Goal: Task Accomplishment & Management: Use online tool/utility

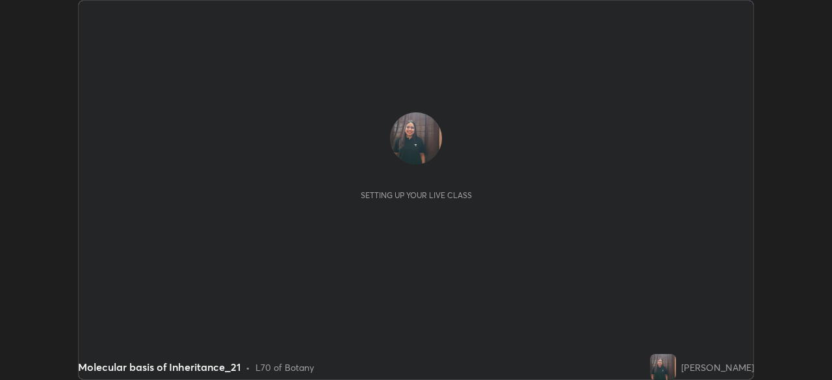
scroll to position [380, 831]
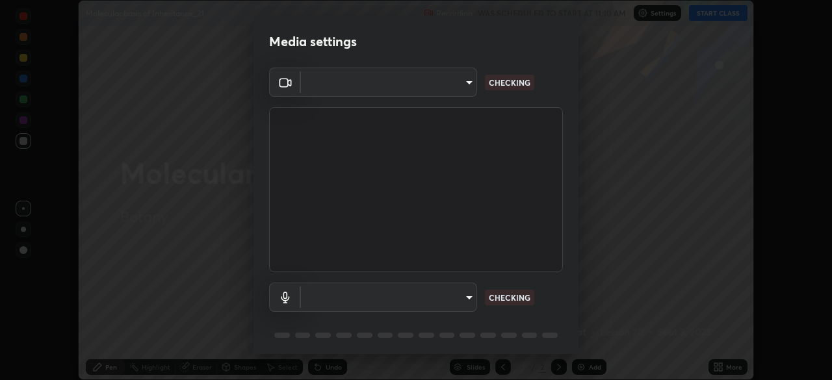
type input "f5ae6119dc4fab334a8cf66c369197aa9d1a3f6993b34b3aeb85a59339566d19"
type input "b6fc27b3cfd9b16c139071b3e43c8616f7c7432b4493bf15a59cfe2aa5dcb19a"
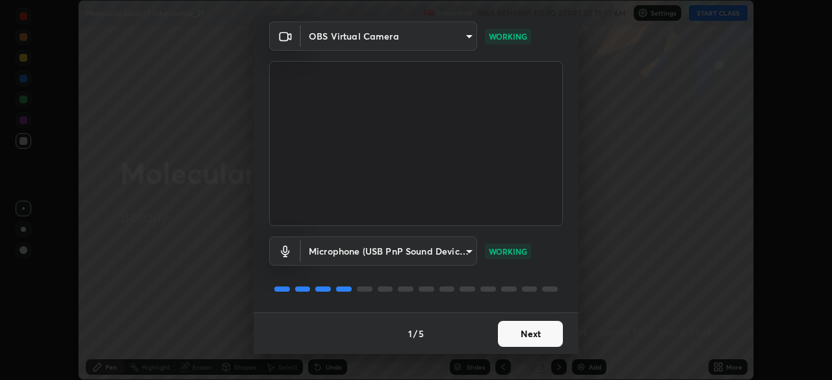
click at [519, 331] on button "Next" at bounding box center [530, 334] width 65 height 26
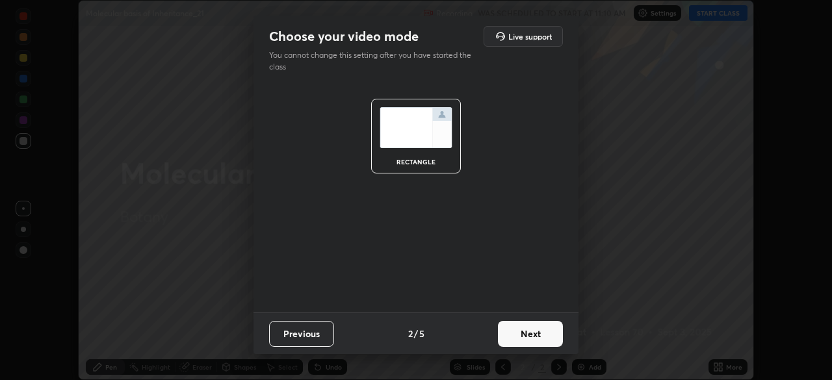
scroll to position [0, 0]
click at [521, 341] on button "Next" at bounding box center [530, 334] width 65 height 26
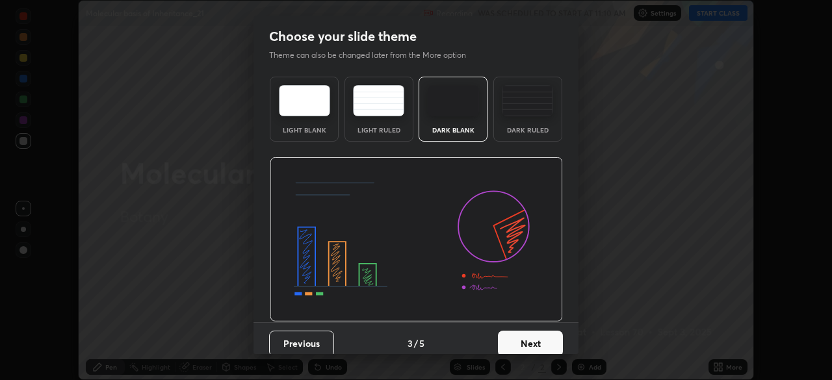
scroll to position [10, 0]
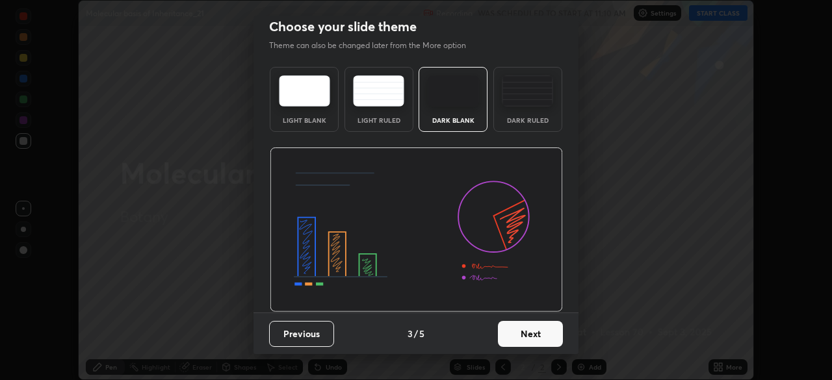
click at [531, 348] on div "Previous 3 / 5 Next" at bounding box center [416, 334] width 325 height 42
click at [527, 338] on button "Next" at bounding box center [530, 334] width 65 height 26
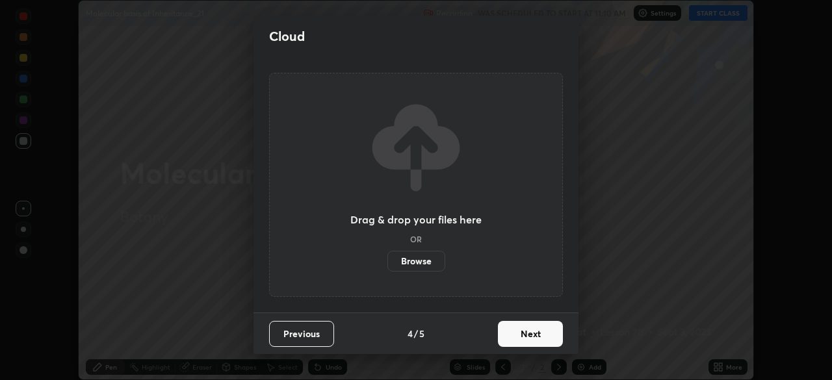
click at [535, 333] on button "Next" at bounding box center [530, 334] width 65 height 26
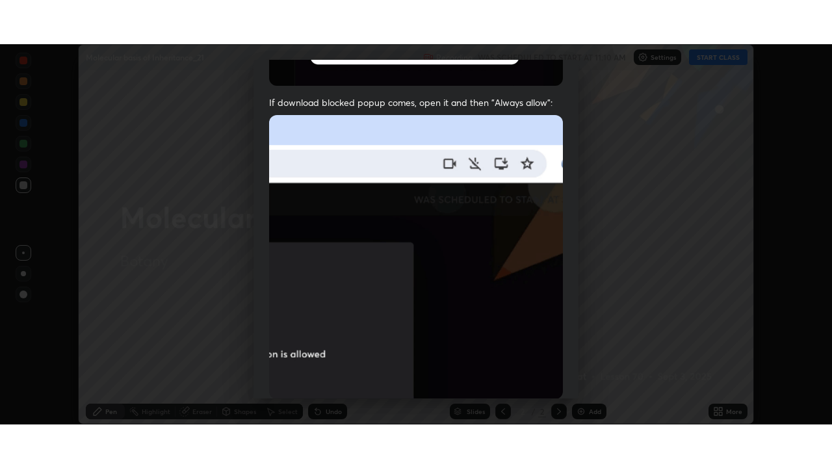
scroll to position [311, 0]
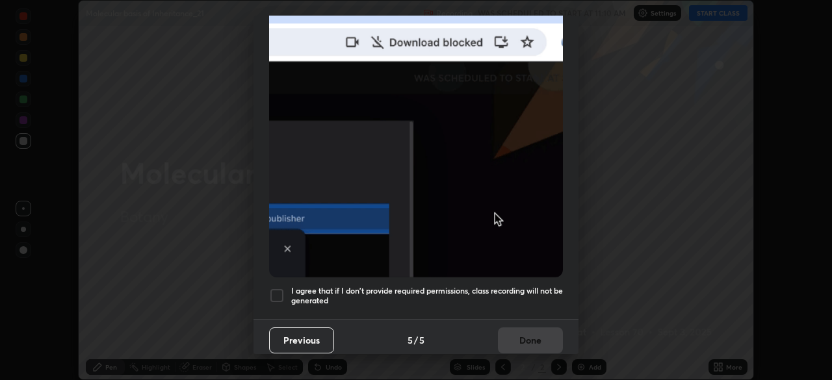
click at [276, 291] on div at bounding box center [277, 296] width 16 height 16
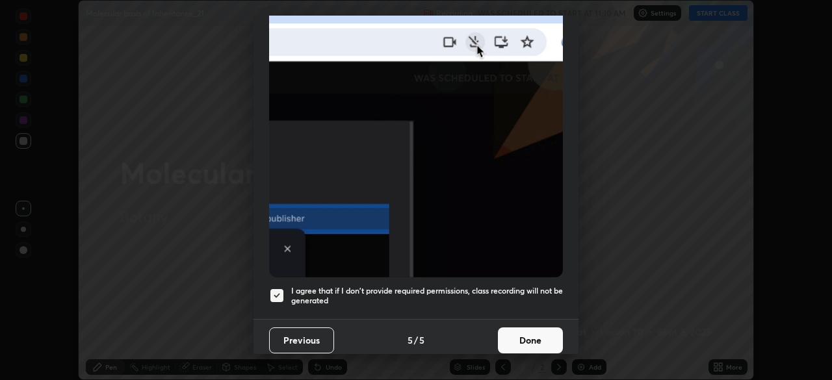
click at [529, 335] on button "Done" at bounding box center [530, 341] width 65 height 26
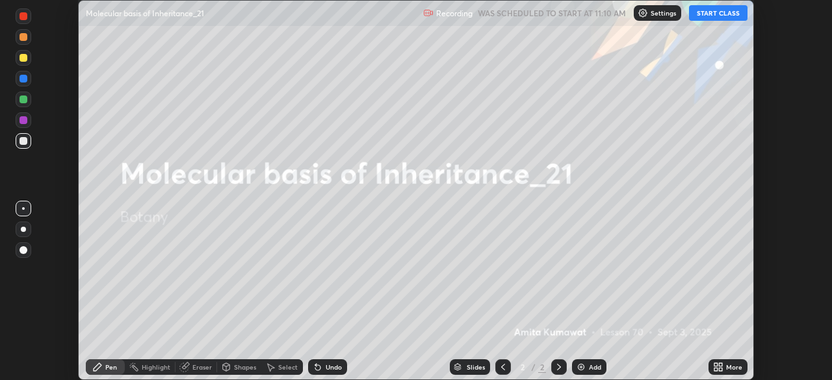
click at [711, 16] on button "START CLASS" at bounding box center [718, 13] width 59 height 16
click at [718, 370] on icon at bounding box center [718, 367] width 10 height 10
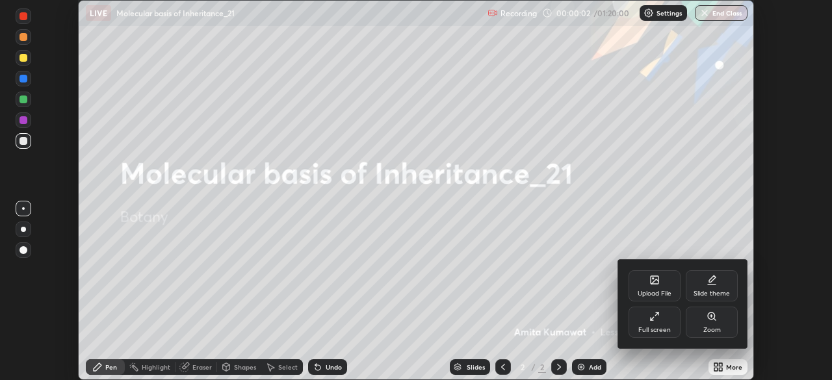
click at [655, 322] on div "Full screen" at bounding box center [655, 322] width 52 height 31
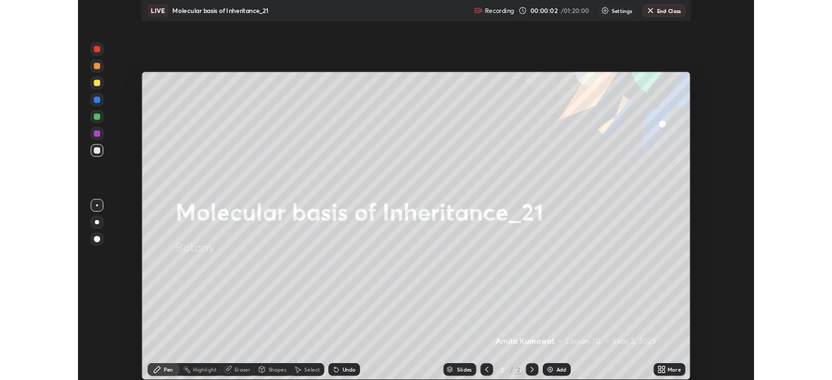
scroll to position [468, 832]
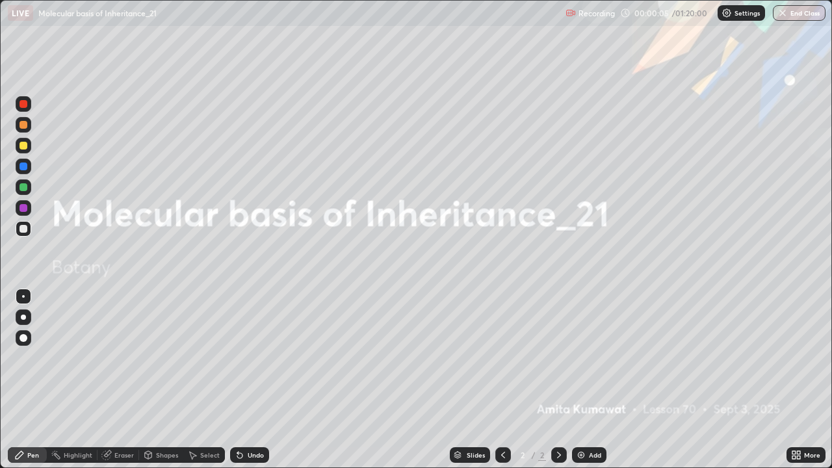
click at [581, 380] on img at bounding box center [581, 455] width 10 height 10
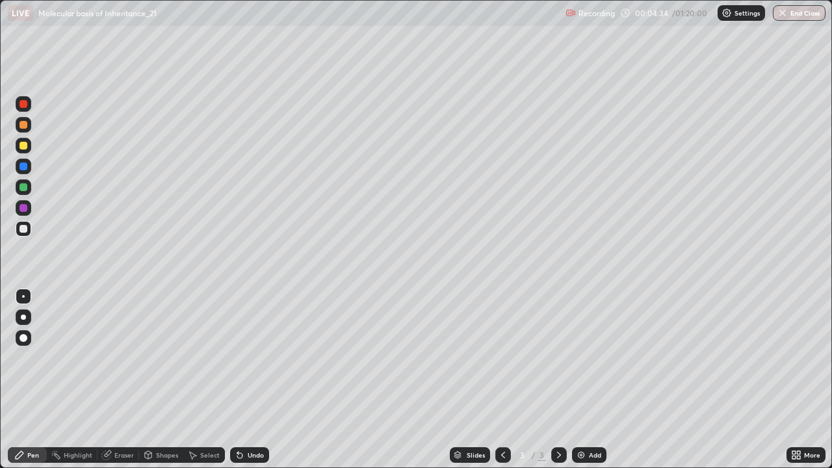
click at [798, 380] on icon at bounding box center [798, 457] width 3 height 3
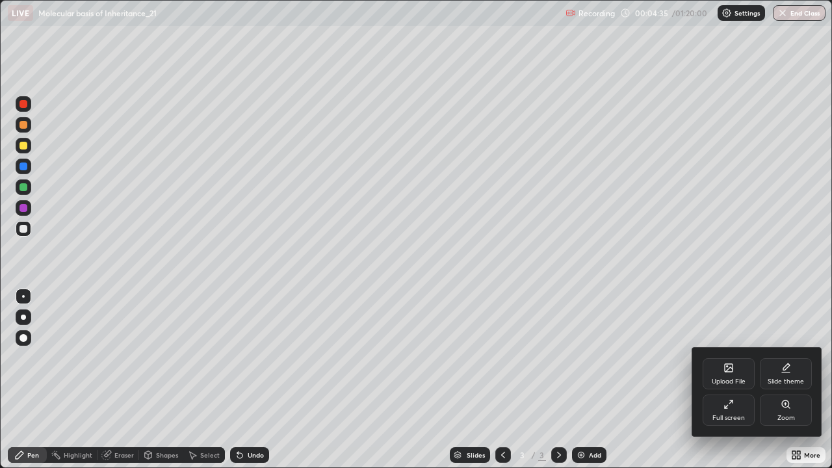
click at [733, 380] on icon at bounding box center [729, 404] width 10 height 10
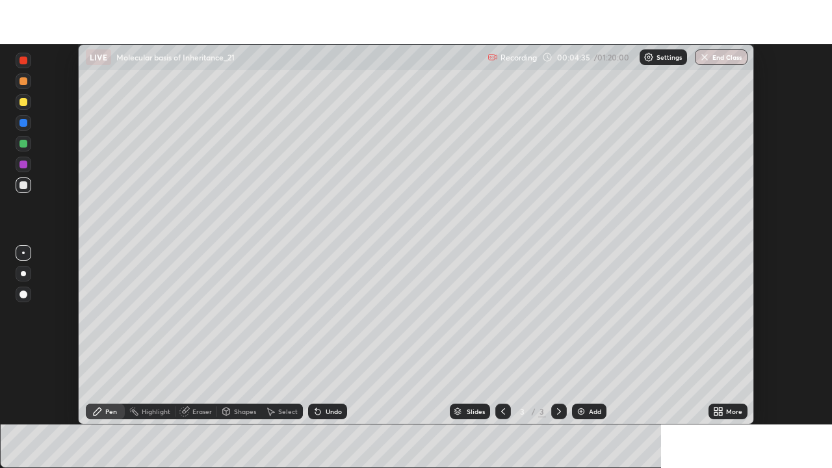
scroll to position [64627, 64176]
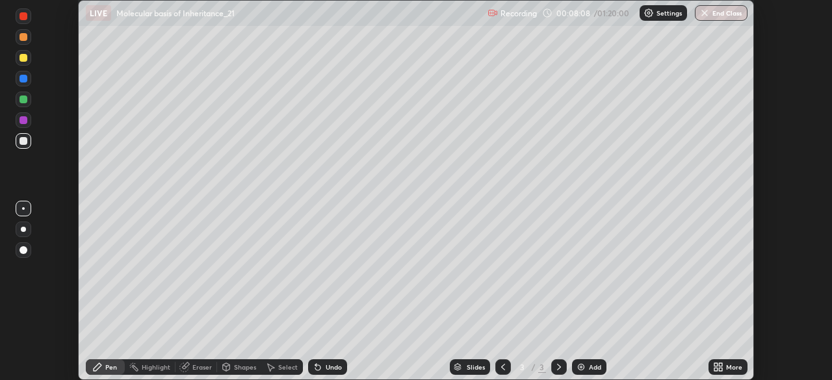
click at [721, 364] on icon at bounding box center [720, 364] width 3 height 3
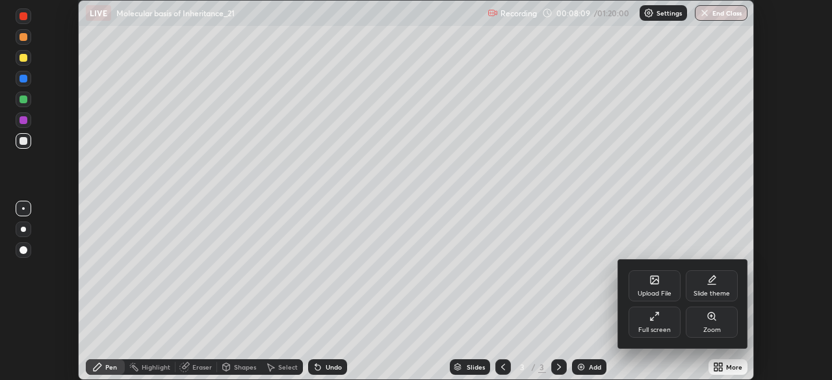
click at [653, 319] on icon at bounding box center [654, 316] width 10 height 10
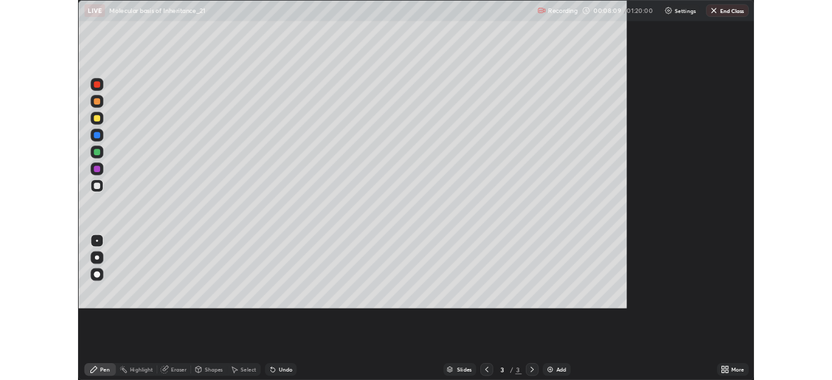
scroll to position [468, 832]
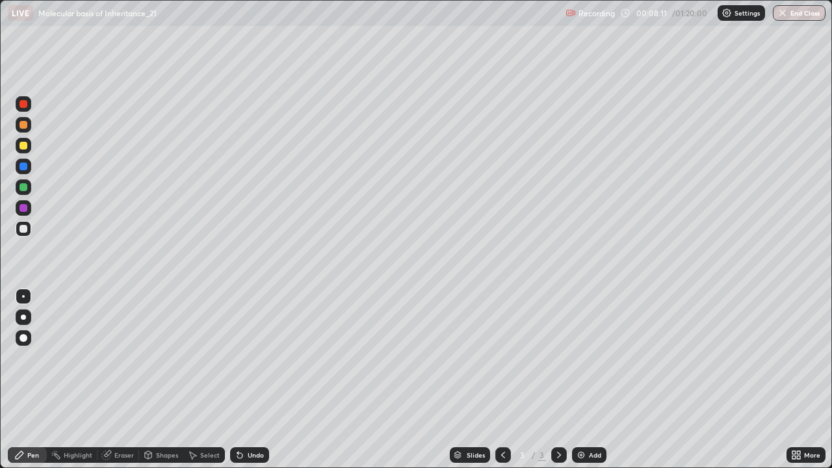
click at [21, 321] on div at bounding box center [24, 317] width 16 height 16
click at [25, 226] on div at bounding box center [24, 229] width 8 height 8
click at [21, 164] on div at bounding box center [24, 167] width 8 height 8
click at [23, 208] on div at bounding box center [24, 208] width 8 height 8
click at [250, 380] on div "Undo" at bounding box center [256, 455] width 16 height 7
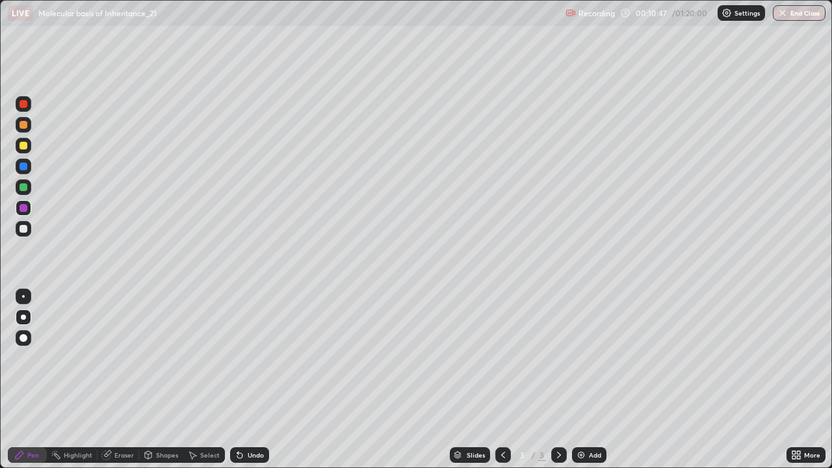
click at [22, 105] on div at bounding box center [24, 104] width 8 height 8
click at [25, 186] on div at bounding box center [24, 187] width 8 height 8
click at [576, 380] on img at bounding box center [581, 455] width 10 height 10
click at [25, 230] on div at bounding box center [24, 229] width 8 height 8
click at [23, 186] on div at bounding box center [24, 187] width 8 height 8
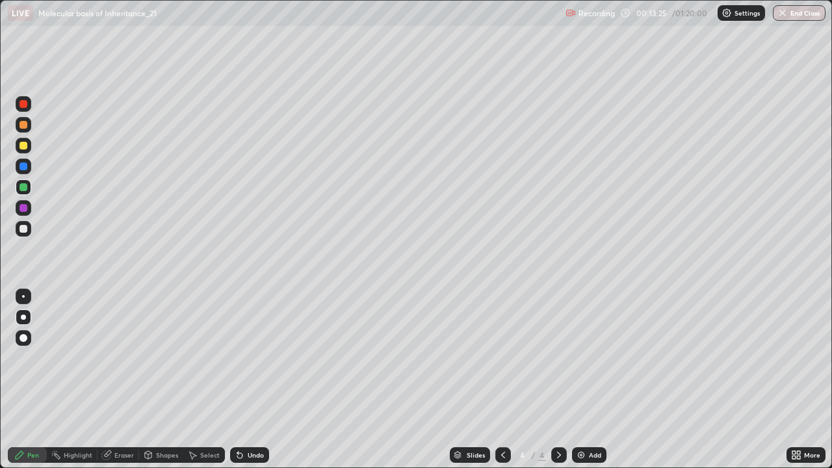
click at [502, 380] on icon at bounding box center [503, 455] width 10 height 10
click at [25, 231] on div at bounding box center [24, 229] width 8 height 8
click at [557, 380] on icon at bounding box center [559, 455] width 10 height 10
click at [25, 207] on div at bounding box center [24, 208] width 8 height 8
click at [23, 229] on div at bounding box center [24, 229] width 8 height 8
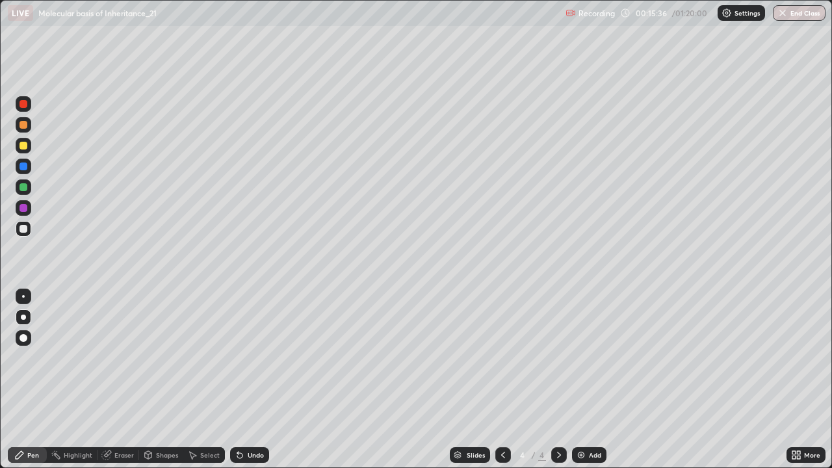
click at [23, 211] on div at bounding box center [24, 208] width 8 height 8
click at [265, 380] on div "Undo" at bounding box center [249, 455] width 39 height 16
click at [267, 380] on div "Undo" at bounding box center [249, 455] width 39 height 16
click at [22, 226] on div at bounding box center [24, 229] width 8 height 8
click at [24, 194] on div at bounding box center [24, 187] width 16 height 16
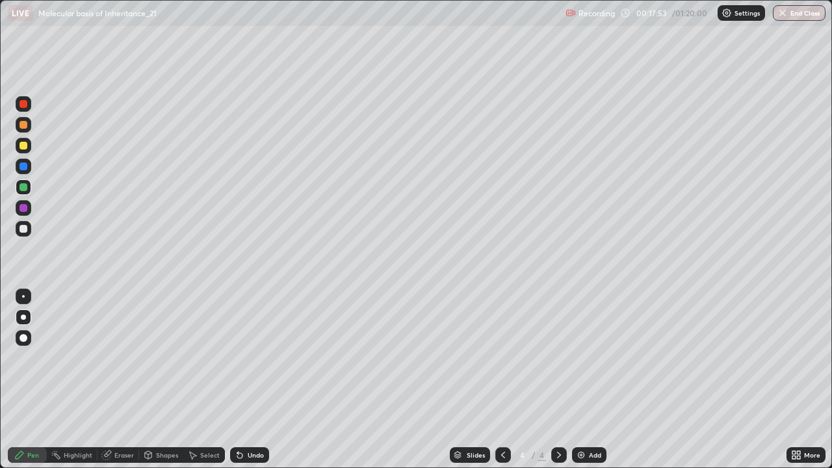
click at [262, 380] on div "Undo" at bounding box center [249, 455] width 39 height 16
click at [265, 380] on div "Undo" at bounding box center [249, 455] width 39 height 16
click at [500, 380] on icon at bounding box center [503, 455] width 10 height 10
click at [558, 380] on icon at bounding box center [559, 455] width 10 height 10
click at [501, 380] on icon at bounding box center [503, 455] width 10 height 10
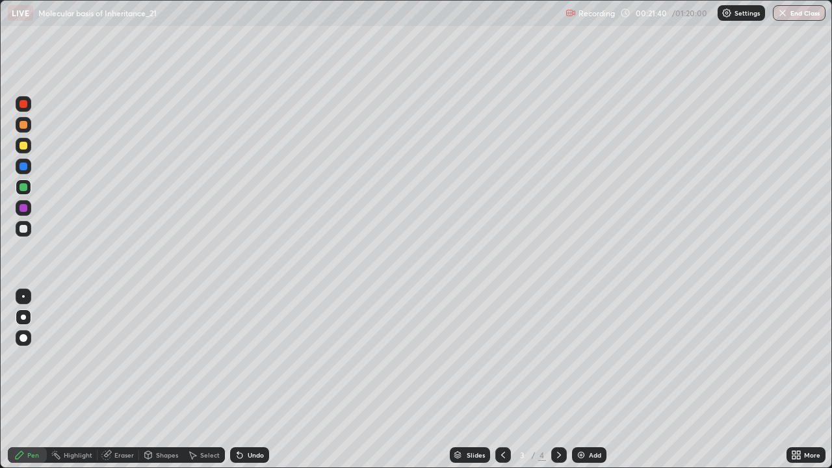
click at [557, 380] on icon at bounding box center [559, 455] width 10 height 10
click at [502, 380] on icon at bounding box center [503, 455] width 10 height 10
click at [555, 380] on icon at bounding box center [559, 455] width 10 height 10
click at [579, 380] on img at bounding box center [581, 455] width 10 height 10
click at [253, 380] on div "Undo" at bounding box center [249, 455] width 39 height 16
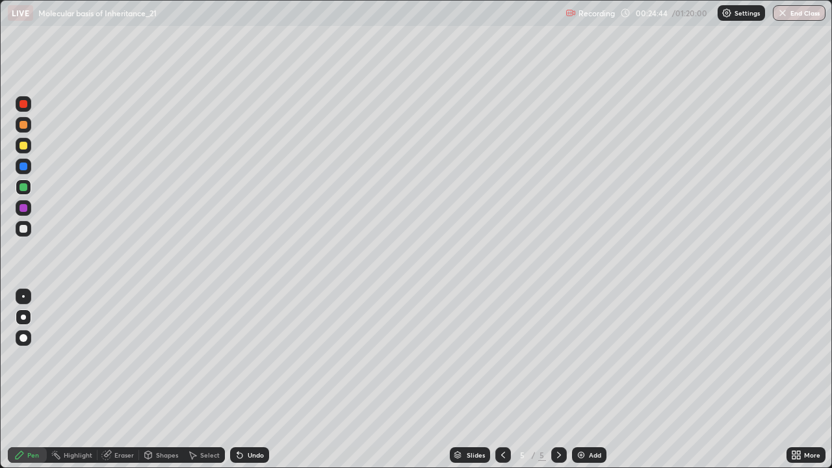
click at [23, 122] on div at bounding box center [24, 125] width 8 height 8
click at [23, 231] on div at bounding box center [24, 229] width 8 height 8
click at [25, 185] on div at bounding box center [24, 187] width 8 height 8
click at [26, 163] on div at bounding box center [24, 167] width 8 height 8
click at [23, 337] on div at bounding box center [24, 338] width 8 height 8
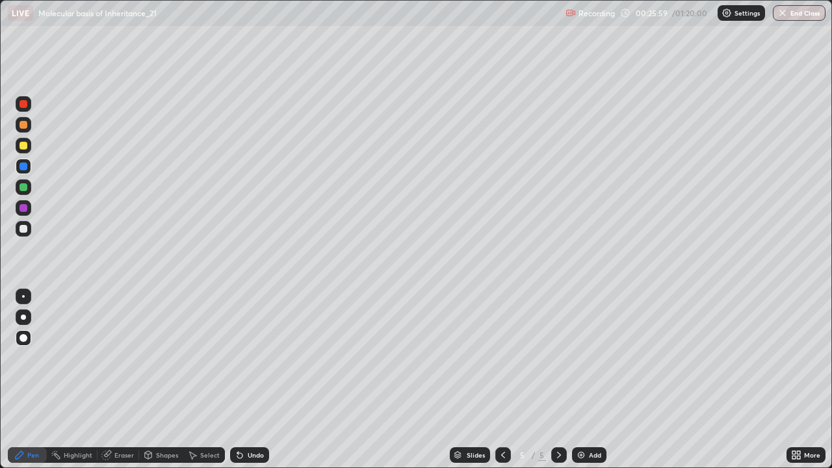
click at [153, 380] on div "Shapes" at bounding box center [161, 455] width 44 height 16
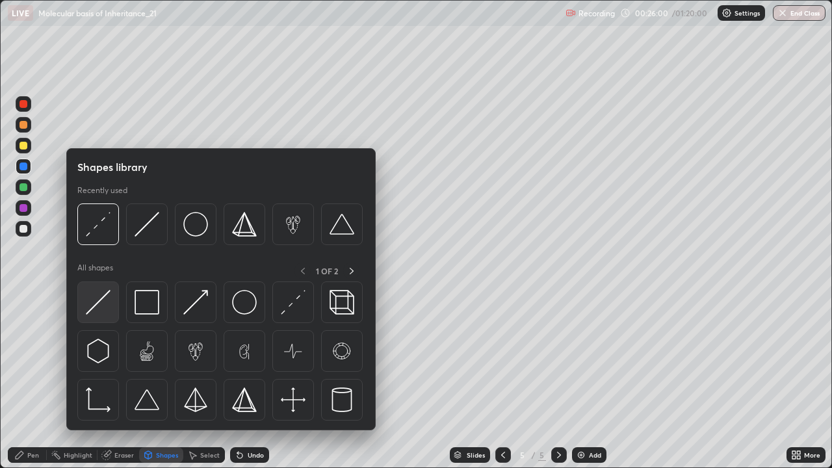
click at [99, 294] on img at bounding box center [98, 302] width 25 height 25
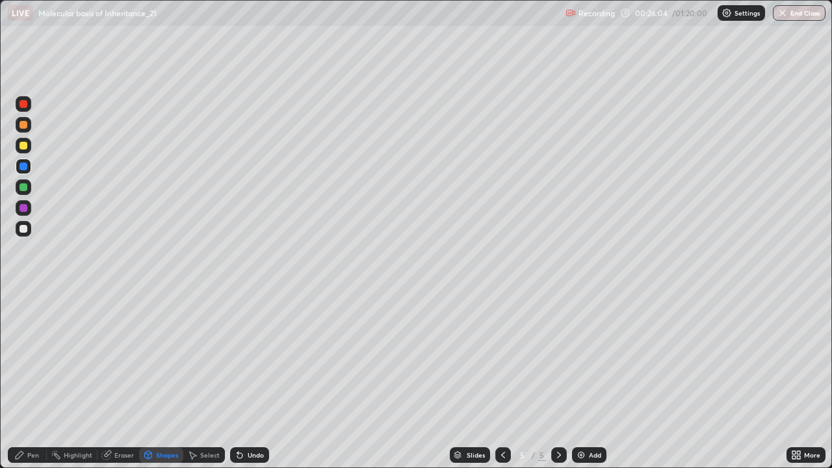
click at [27, 380] on div "Pen" at bounding box center [27, 455] width 39 height 16
click at [25, 223] on div at bounding box center [24, 229] width 16 height 16
click at [23, 317] on div at bounding box center [23, 317] width 5 height 5
click at [23, 131] on div at bounding box center [24, 125] width 16 height 16
click at [579, 380] on img at bounding box center [581, 455] width 10 height 10
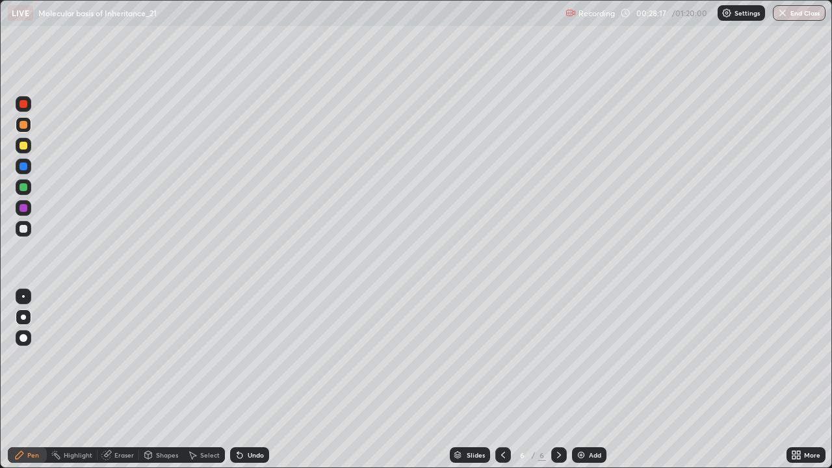
click at [27, 228] on div at bounding box center [24, 229] width 8 height 8
click at [502, 380] on icon at bounding box center [503, 455] width 10 height 10
click at [24, 209] on div at bounding box center [24, 208] width 8 height 8
click at [558, 380] on icon at bounding box center [559, 455] width 4 height 7
click at [26, 187] on div at bounding box center [24, 187] width 8 height 8
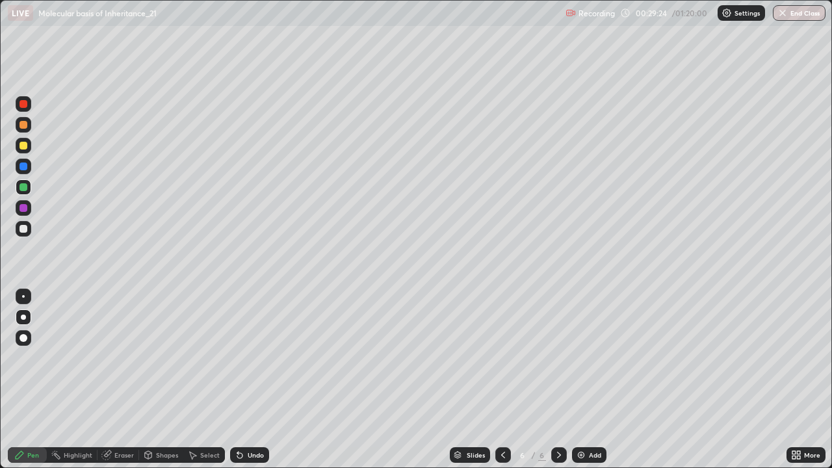
click at [501, 380] on icon at bounding box center [503, 455] width 10 height 10
click at [557, 380] on icon at bounding box center [559, 455] width 10 height 10
click at [23, 123] on div at bounding box center [24, 125] width 8 height 8
click at [23, 168] on div at bounding box center [24, 167] width 8 height 8
click at [20, 340] on div at bounding box center [24, 338] width 16 height 16
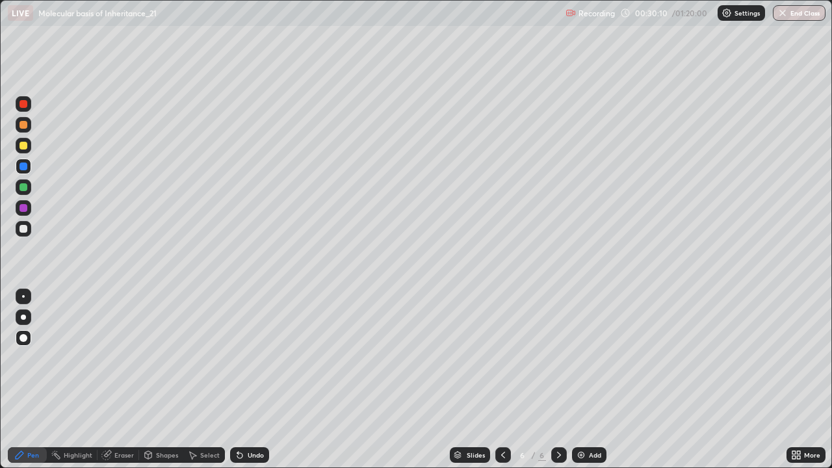
click at [27, 231] on div at bounding box center [24, 229] width 8 height 8
click at [18, 316] on div at bounding box center [24, 317] width 16 height 16
click at [21, 203] on div at bounding box center [24, 208] width 16 height 16
click at [241, 380] on icon at bounding box center [240, 455] width 10 height 10
click at [248, 380] on div "Undo" at bounding box center [256, 455] width 16 height 7
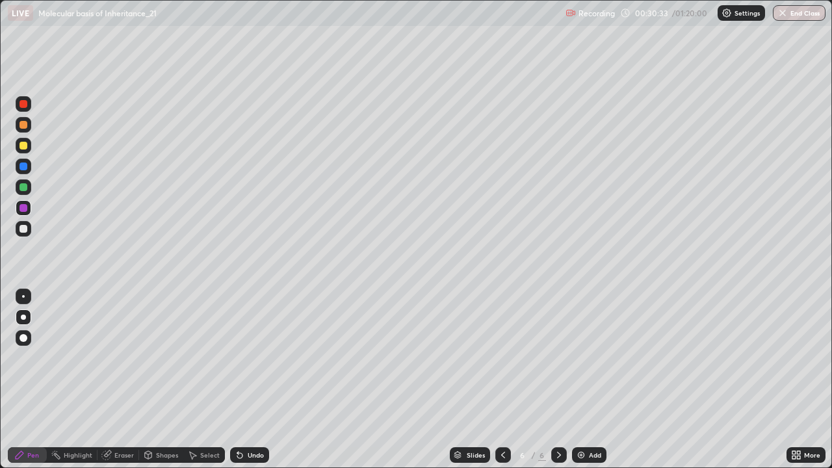
click at [20, 124] on div at bounding box center [24, 125] width 8 height 8
click at [24, 211] on div at bounding box center [24, 208] width 8 height 8
click at [31, 121] on div at bounding box center [24, 125] width 16 height 16
click at [23, 228] on div at bounding box center [24, 229] width 8 height 8
click at [577, 380] on img at bounding box center [581, 455] width 10 height 10
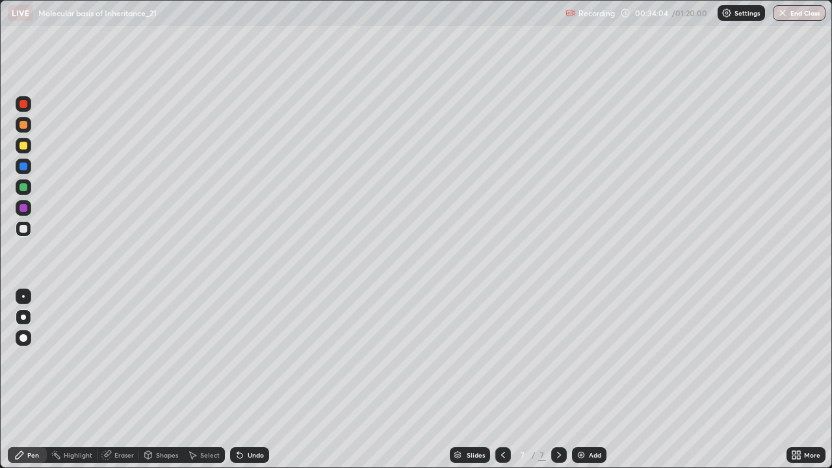
click at [25, 105] on div at bounding box center [24, 104] width 8 height 8
click at [25, 144] on div at bounding box center [24, 146] width 8 height 8
click at [248, 380] on div "Undo" at bounding box center [256, 455] width 16 height 7
click at [254, 380] on div "Undo" at bounding box center [256, 455] width 16 height 7
click at [21, 166] on div at bounding box center [24, 167] width 8 height 8
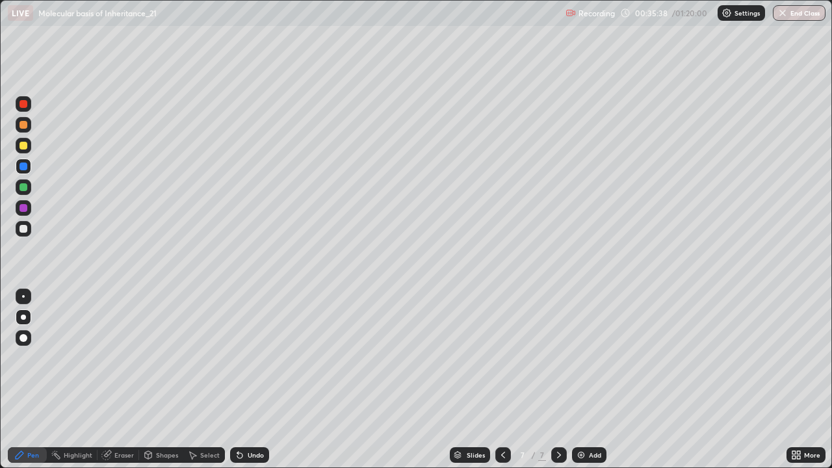
click at [256, 380] on div "Undo" at bounding box center [256, 455] width 16 height 7
click at [23, 205] on div at bounding box center [24, 208] width 8 height 8
click at [18, 188] on div at bounding box center [24, 187] width 16 height 16
click at [23, 161] on div at bounding box center [24, 167] width 16 height 16
click at [23, 228] on div at bounding box center [24, 229] width 8 height 8
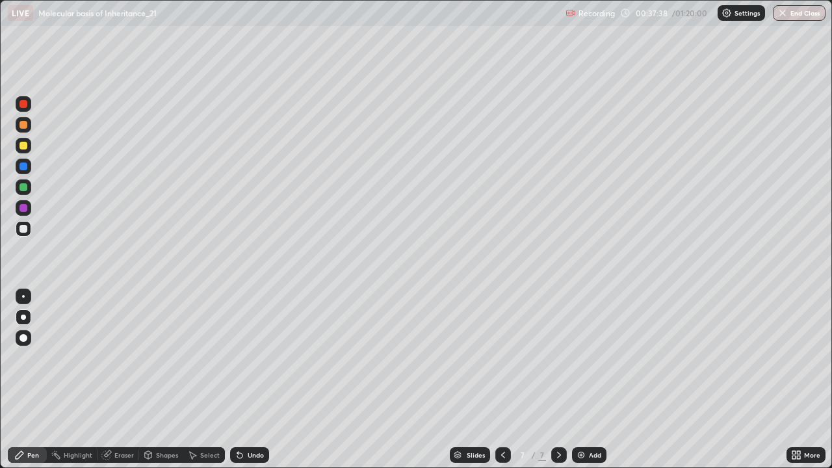
click at [22, 206] on div at bounding box center [24, 208] width 8 height 8
click at [25, 164] on div at bounding box center [24, 167] width 8 height 8
click at [504, 380] on icon at bounding box center [503, 455] width 10 height 10
click at [506, 380] on icon at bounding box center [503, 455] width 10 height 10
click at [558, 380] on icon at bounding box center [559, 455] width 4 height 7
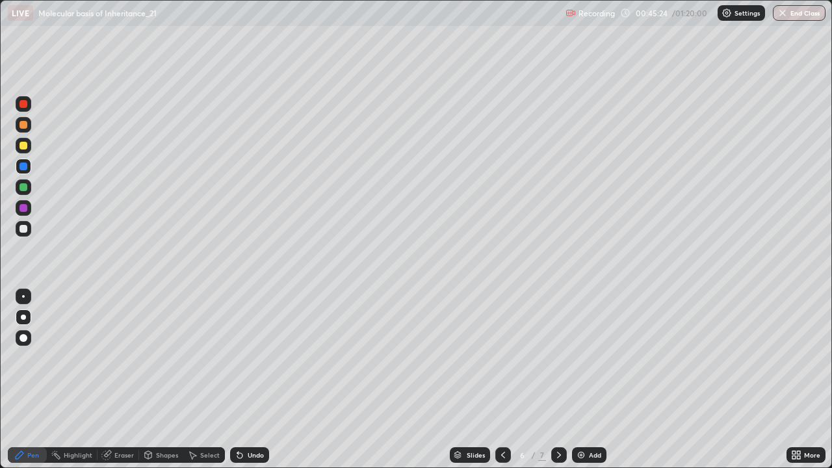
click at [248, 380] on div "Undo" at bounding box center [256, 455] width 16 height 7
click at [244, 380] on div "Undo" at bounding box center [249, 455] width 39 height 16
click at [238, 380] on icon at bounding box center [239, 455] width 5 height 5
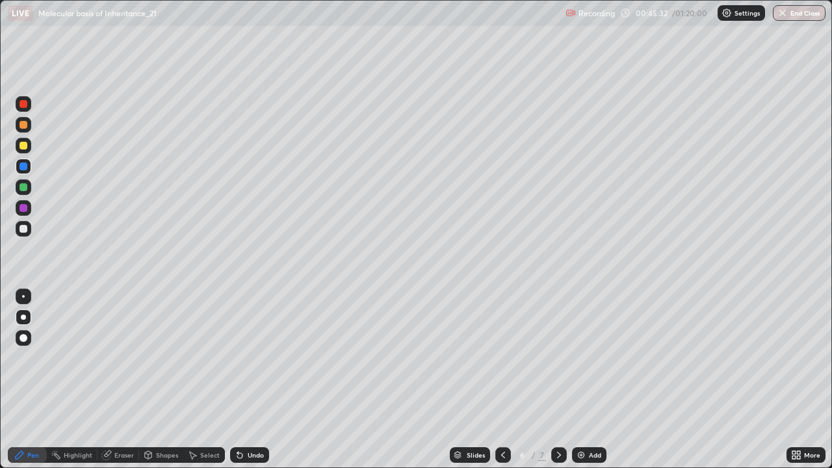
click at [503, 380] on icon at bounding box center [503, 455] width 10 height 10
click at [496, 380] on div at bounding box center [503, 455] width 16 height 16
click at [557, 380] on icon at bounding box center [559, 455] width 4 height 7
click at [558, 380] on icon at bounding box center [559, 455] width 10 height 10
click at [556, 380] on icon at bounding box center [559, 455] width 10 height 10
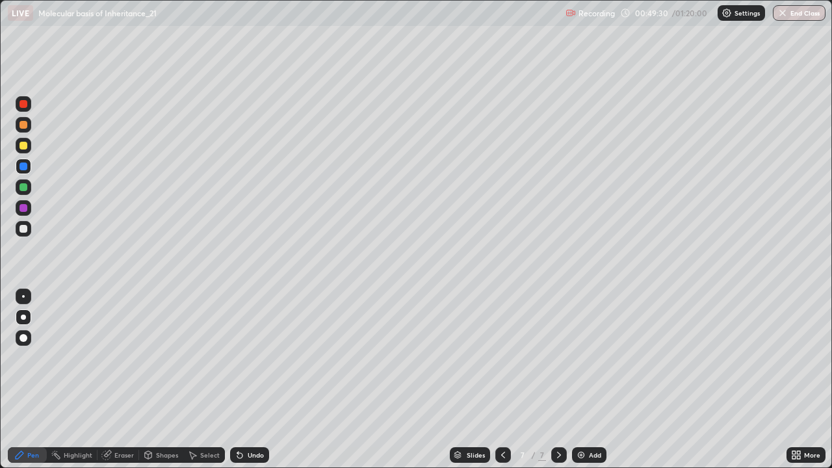
click at [580, 380] on img at bounding box center [581, 455] width 10 height 10
click at [25, 125] on div at bounding box center [24, 125] width 8 height 8
click at [25, 105] on div at bounding box center [24, 104] width 8 height 8
click at [254, 380] on div "Undo" at bounding box center [249, 455] width 39 height 16
click at [250, 380] on div "Undo" at bounding box center [249, 455] width 39 height 16
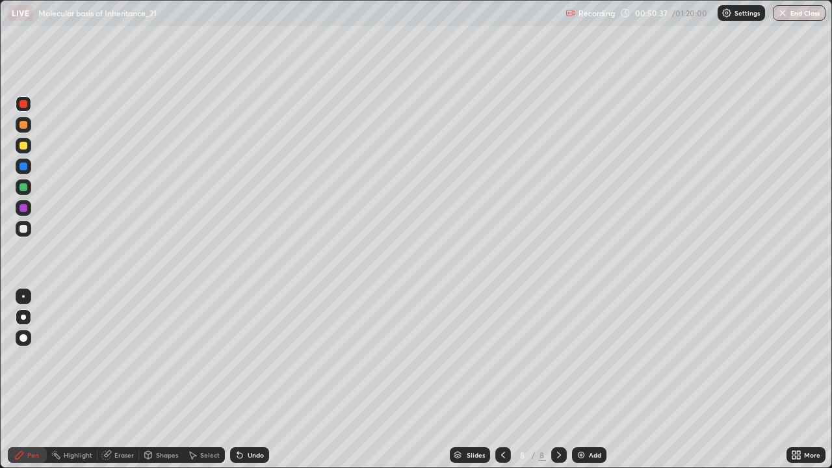
click at [251, 380] on div "Undo" at bounding box center [249, 455] width 39 height 16
click at [248, 380] on div "Undo" at bounding box center [249, 455] width 39 height 16
click at [255, 380] on div "Undo" at bounding box center [256, 455] width 16 height 7
click at [23, 229] on div at bounding box center [24, 229] width 8 height 8
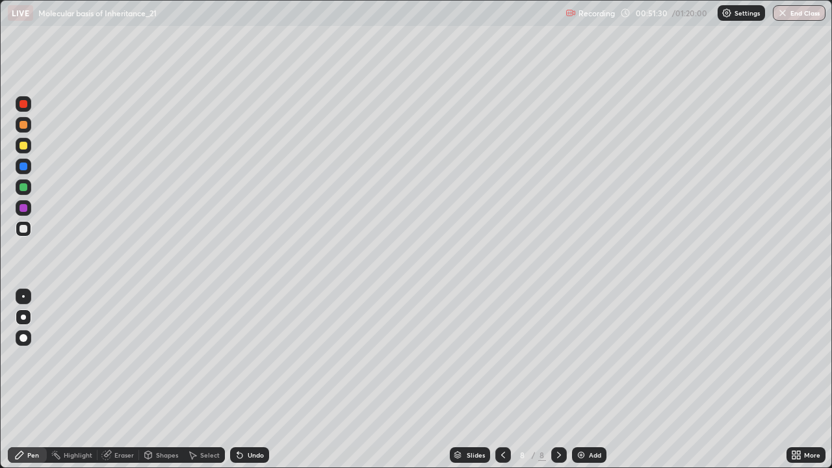
click at [25, 146] on div at bounding box center [24, 146] width 8 height 8
click at [108, 380] on icon at bounding box center [107, 454] width 7 height 7
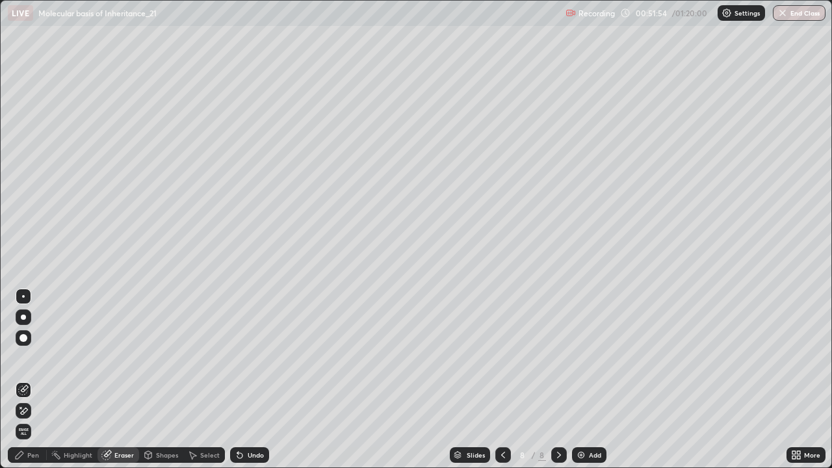
click at [66, 380] on div "Highlight" at bounding box center [78, 455] width 29 height 7
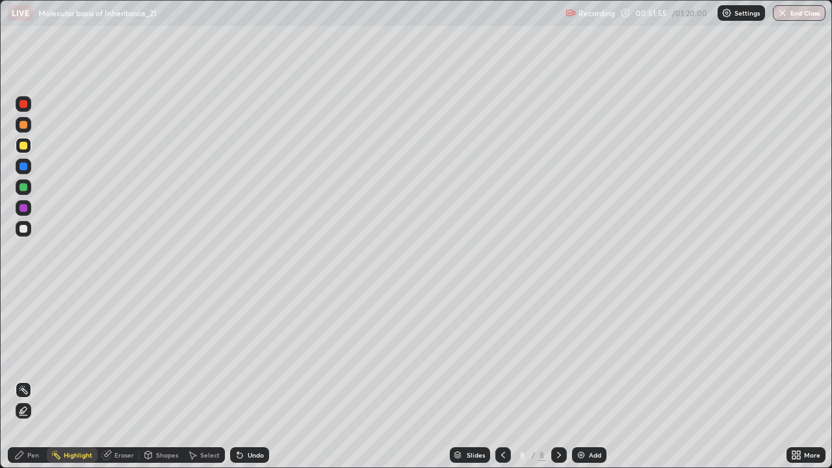
click at [23, 380] on icon at bounding box center [23, 411] width 10 height 10
click at [22, 107] on div at bounding box center [24, 104] width 8 height 8
click at [30, 380] on div "Pen" at bounding box center [33, 455] width 12 height 7
click at [20, 205] on div at bounding box center [24, 208] width 8 height 8
click at [24, 124] on div at bounding box center [24, 125] width 8 height 8
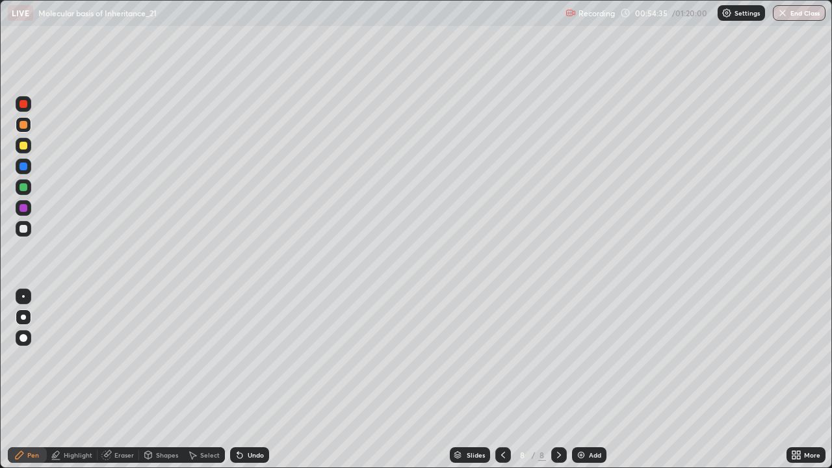
click at [22, 166] on div at bounding box center [24, 167] width 8 height 8
click at [23, 228] on div at bounding box center [24, 229] width 8 height 8
click at [24, 105] on div at bounding box center [24, 104] width 8 height 8
click at [586, 380] on div "Add" at bounding box center [589, 455] width 34 height 16
click at [21, 170] on div at bounding box center [24, 167] width 8 height 8
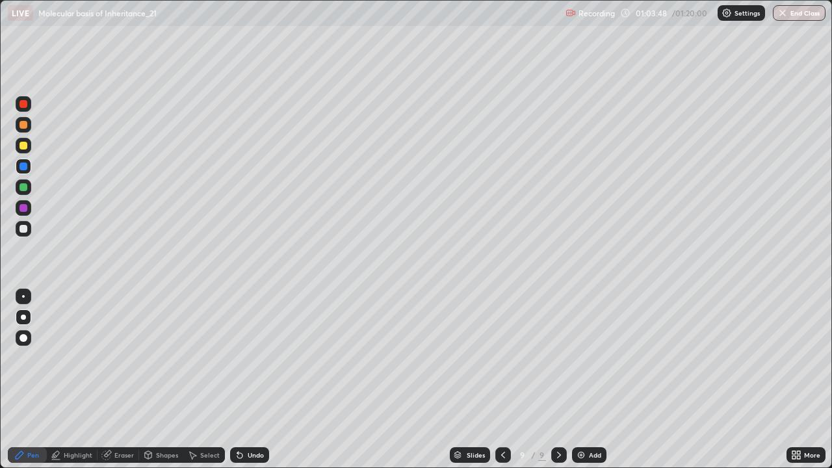
click at [25, 226] on div at bounding box center [24, 229] width 8 height 8
click at [21, 188] on div at bounding box center [24, 187] width 8 height 8
click at [27, 231] on div at bounding box center [24, 229] width 8 height 8
click at [23, 206] on div at bounding box center [24, 208] width 8 height 8
click at [248, 380] on div "Undo" at bounding box center [256, 455] width 16 height 7
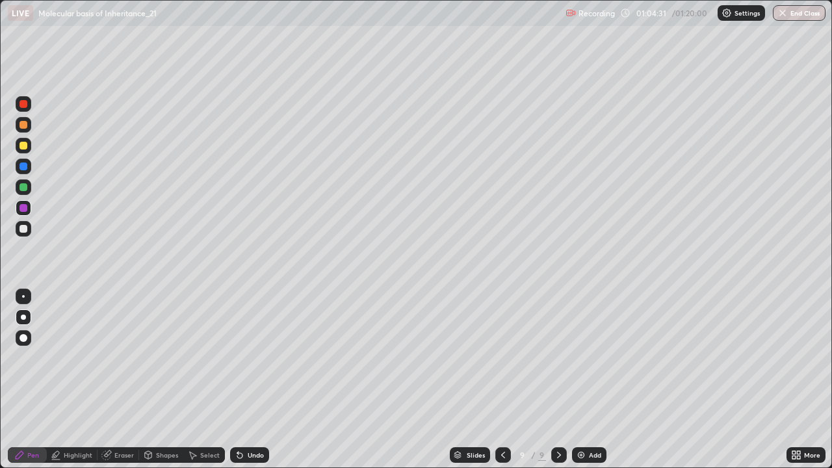
click at [249, 380] on div "Undo" at bounding box center [247, 455] width 44 height 26
click at [29, 146] on div at bounding box center [24, 146] width 16 height 16
click at [25, 211] on div at bounding box center [24, 208] width 8 height 8
click at [23, 126] on div at bounding box center [24, 125] width 8 height 8
click at [21, 168] on div at bounding box center [24, 167] width 8 height 8
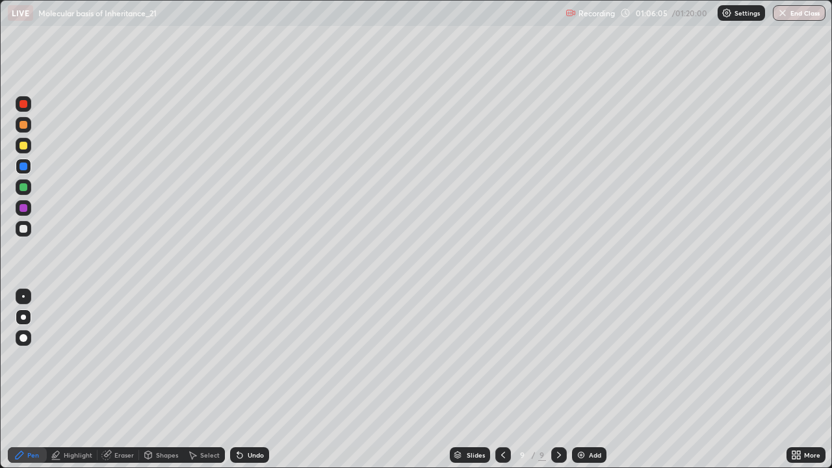
click at [24, 229] on div at bounding box center [24, 229] width 8 height 8
click at [26, 110] on div at bounding box center [24, 104] width 16 height 16
click at [29, 295] on div at bounding box center [24, 297] width 16 height 16
click at [253, 380] on div "Undo" at bounding box center [256, 455] width 16 height 7
click at [253, 380] on div "Undo" at bounding box center [249, 455] width 39 height 16
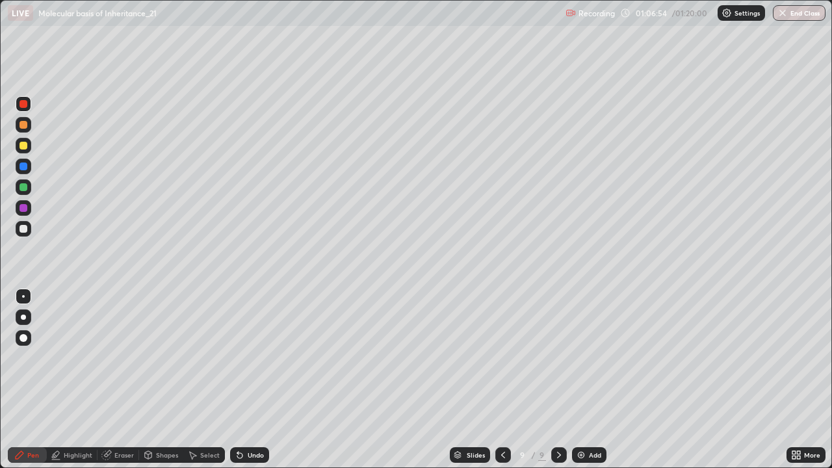
click at [250, 380] on div "Undo" at bounding box center [256, 455] width 16 height 7
click at [248, 380] on div "Undo" at bounding box center [256, 455] width 16 height 7
click at [252, 380] on div "Undo" at bounding box center [256, 455] width 16 height 7
click at [248, 380] on div "Undo" at bounding box center [256, 455] width 16 height 7
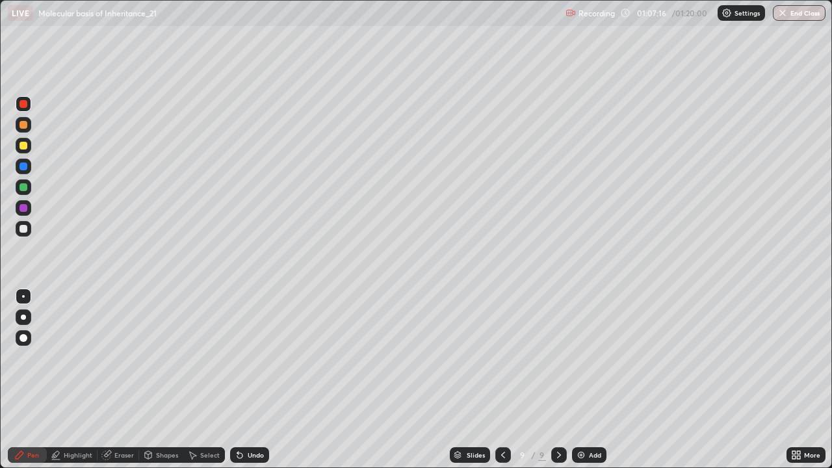
click at [253, 380] on div "Undo" at bounding box center [249, 455] width 39 height 16
click at [252, 380] on div "Undo" at bounding box center [256, 455] width 16 height 7
click at [255, 380] on div "Undo" at bounding box center [249, 455] width 39 height 16
click at [253, 380] on div "Undo" at bounding box center [256, 455] width 16 height 7
click at [249, 380] on div "Undo" at bounding box center [256, 455] width 16 height 7
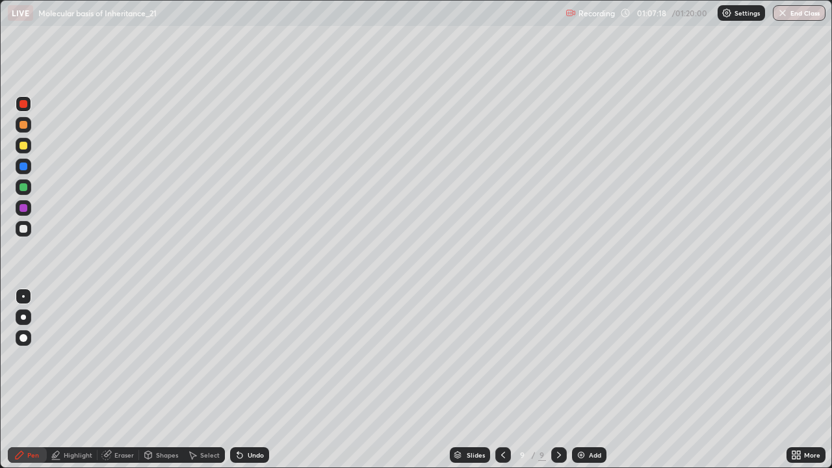
click at [252, 380] on div "Undo" at bounding box center [256, 455] width 16 height 7
click at [23, 317] on div at bounding box center [23, 317] width 5 height 5
click at [25, 166] on div at bounding box center [24, 167] width 8 height 8
click at [24, 227] on div at bounding box center [24, 229] width 8 height 8
click at [24, 163] on div at bounding box center [24, 167] width 8 height 8
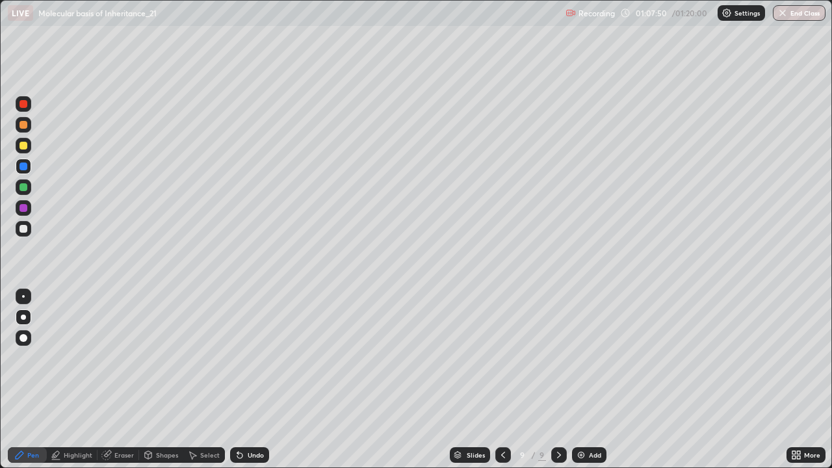
click at [23, 211] on div at bounding box center [24, 208] width 8 height 8
click at [23, 122] on div at bounding box center [24, 125] width 8 height 8
click at [23, 186] on div at bounding box center [24, 187] width 8 height 8
click at [26, 227] on div at bounding box center [24, 229] width 8 height 8
click at [23, 296] on div at bounding box center [23, 296] width 3 height 3
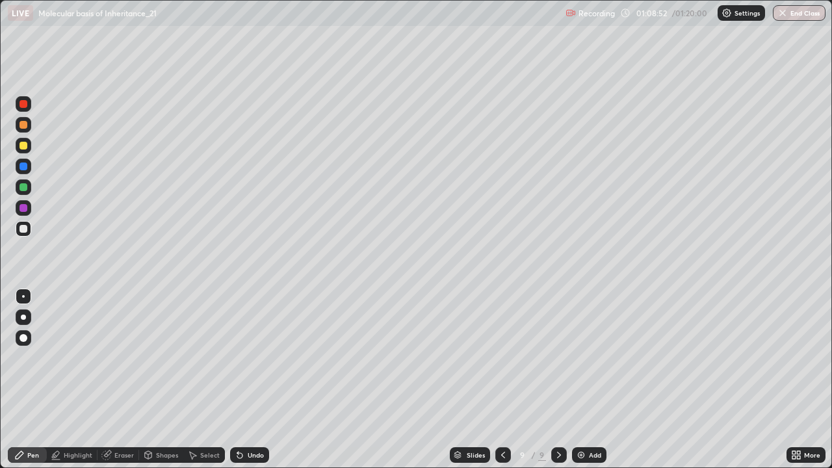
click at [21, 111] on div at bounding box center [24, 104] width 16 height 16
click at [24, 146] on div at bounding box center [24, 146] width 8 height 8
click at [502, 380] on icon at bounding box center [503, 455] width 10 height 10
click at [558, 380] on icon at bounding box center [559, 455] width 10 height 10
click at [502, 380] on icon at bounding box center [503, 455] width 10 height 10
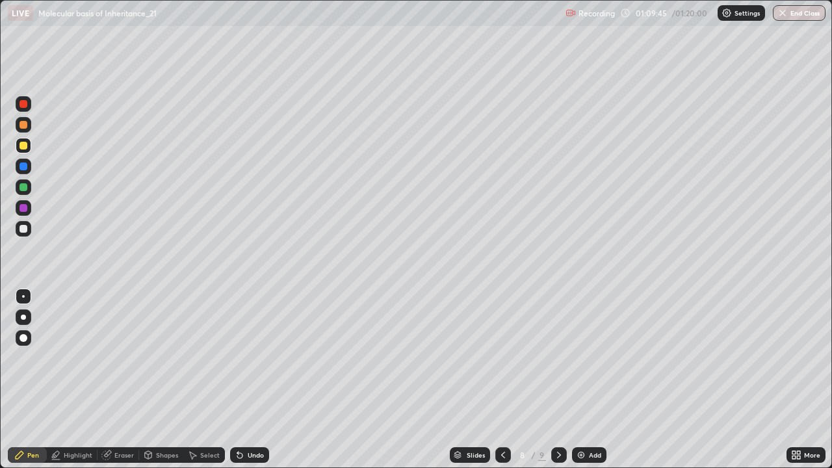
click at [556, 380] on icon at bounding box center [559, 455] width 10 height 10
click at [499, 380] on icon at bounding box center [503, 455] width 10 height 10
click at [558, 380] on icon at bounding box center [559, 455] width 10 height 10
click at [501, 380] on icon at bounding box center [503, 455] width 4 height 7
click at [502, 380] on icon at bounding box center [503, 455] width 10 height 10
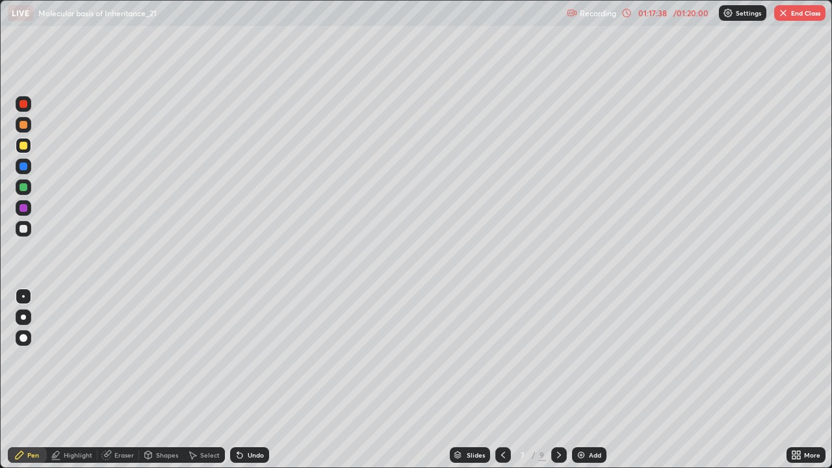
click at [495, 380] on div at bounding box center [503, 455] width 16 height 16
click at [502, 380] on icon at bounding box center [503, 455] width 10 height 10
click at [558, 380] on icon at bounding box center [559, 455] width 10 height 10
click at [502, 380] on icon at bounding box center [503, 455] width 10 height 10
click at [503, 380] on icon at bounding box center [503, 455] width 4 height 7
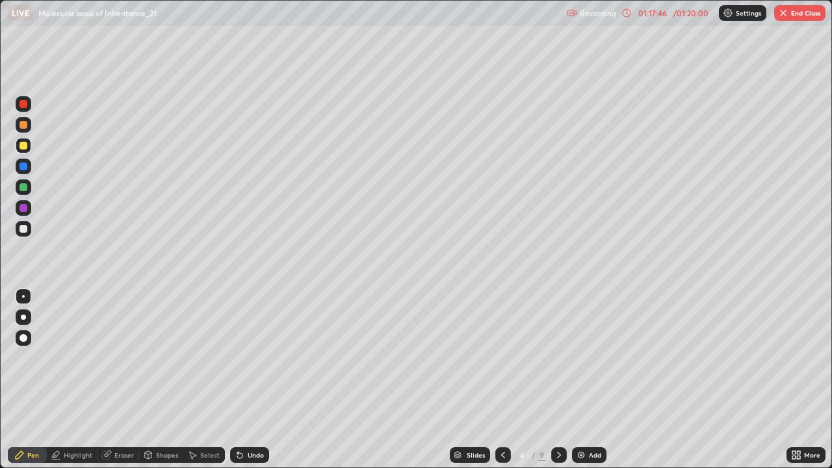
click at [502, 380] on icon at bounding box center [503, 455] width 10 height 10
click at [557, 380] on icon at bounding box center [559, 455] width 10 height 10
click at [558, 380] on icon at bounding box center [559, 455] width 10 height 10
click at [556, 380] on icon at bounding box center [559, 455] width 10 height 10
click at [558, 380] on icon at bounding box center [559, 455] width 10 height 10
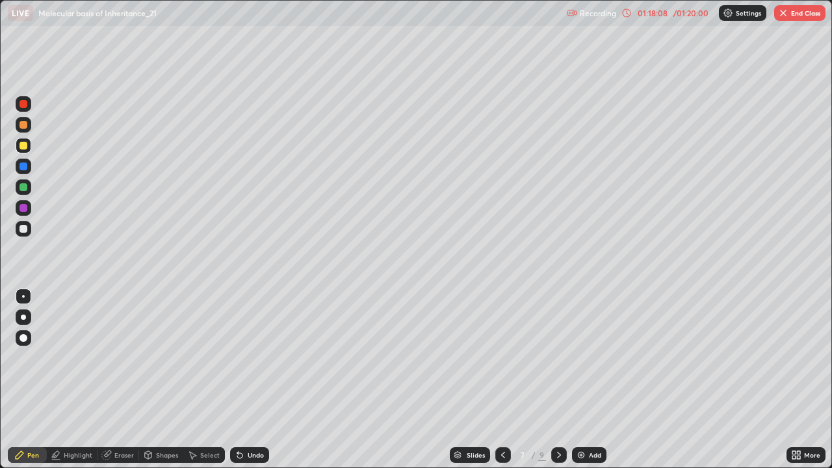
click at [558, 380] on icon at bounding box center [559, 455] width 10 height 10
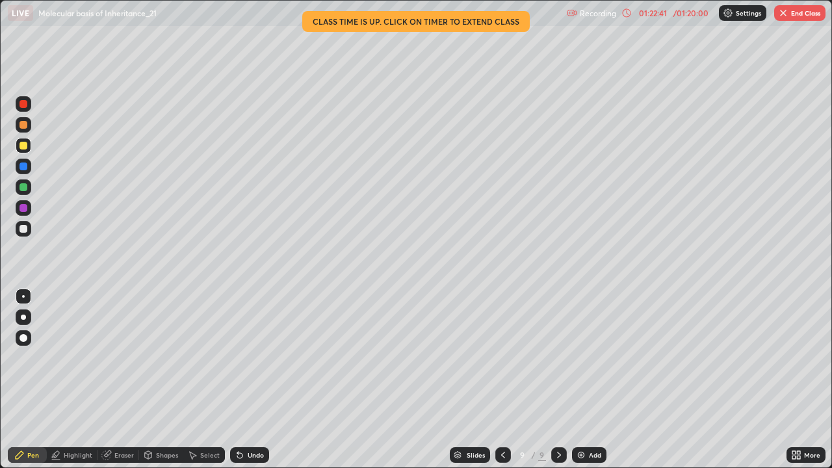
click at [789, 17] on button "End Class" at bounding box center [799, 13] width 51 height 16
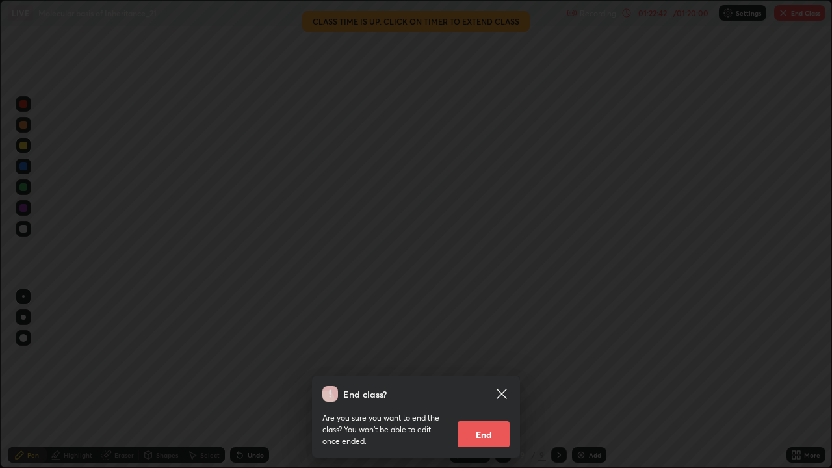
click at [484, 380] on button "End" at bounding box center [484, 434] width 52 height 26
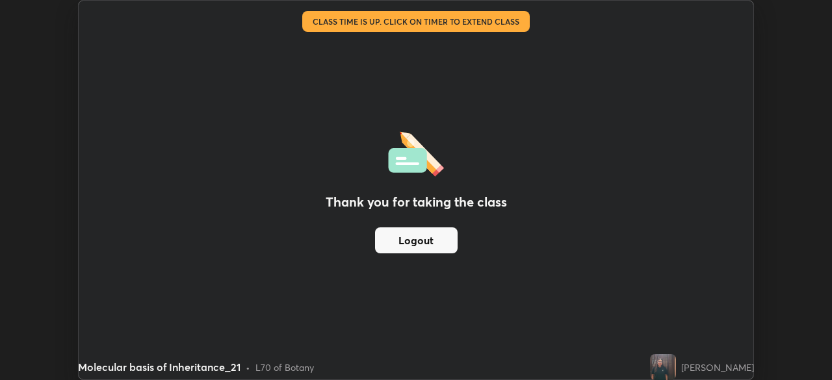
scroll to position [64627, 64176]
